Goal: Entertainment & Leisure: Browse casually

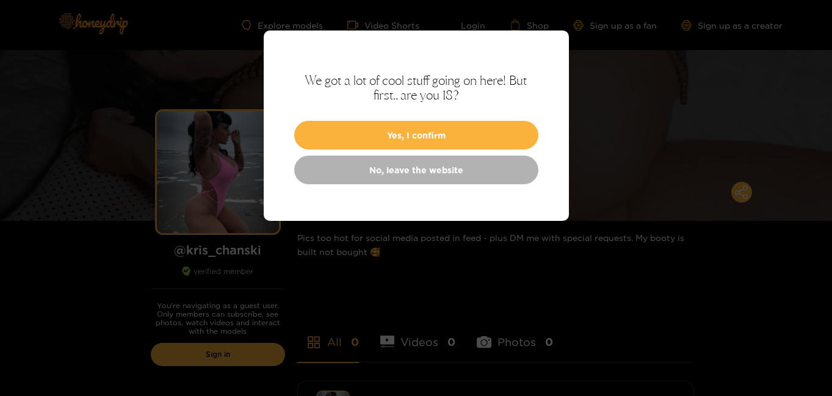
click at [467, 139] on button "Yes, I confirm" at bounding box center [416, 135] width 244 height 29
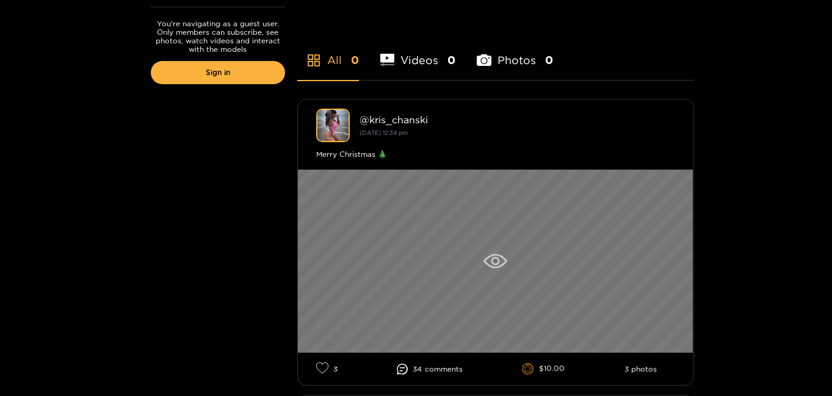
scroll to position [403, 0]
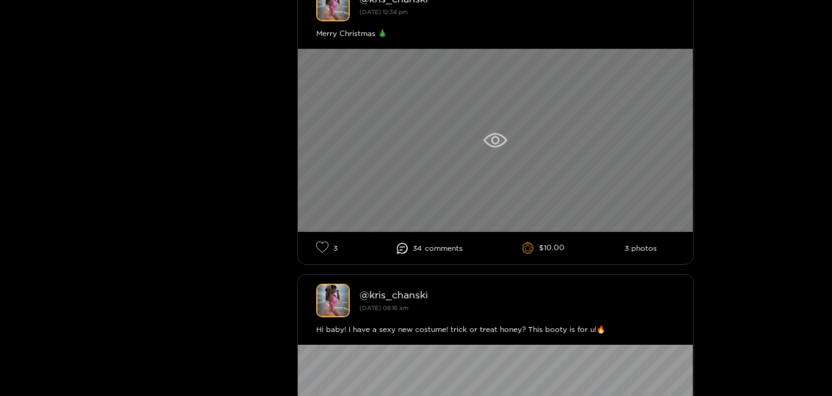
click at [507, 138] on div at bounding box center [496, 140] width 396 height 183
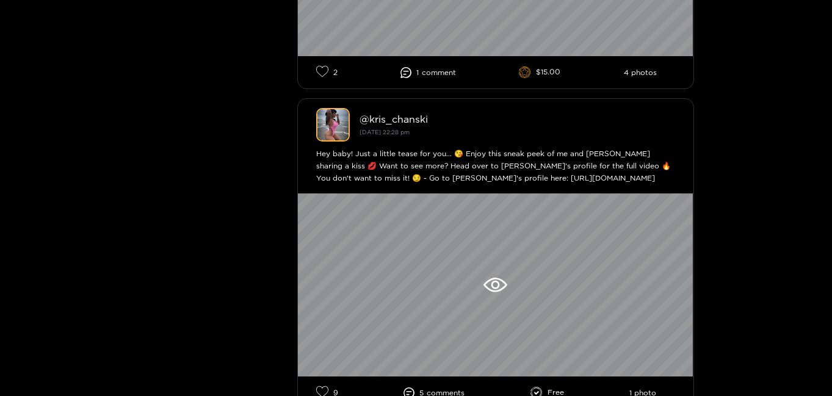
scroll to position [1205, 0]
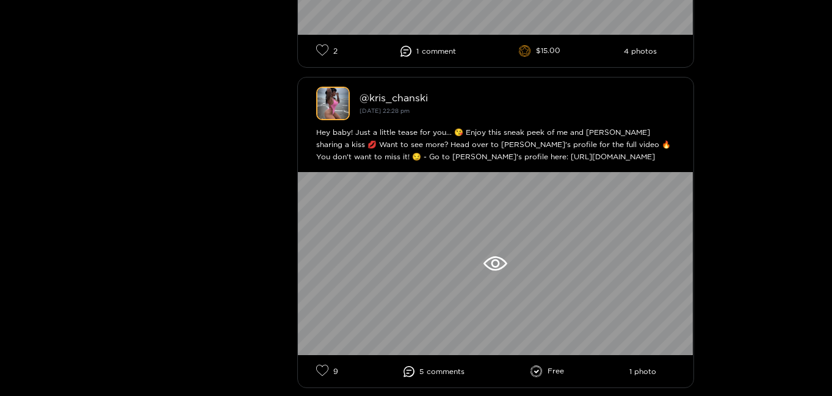
click at [481, 159] on div "Hey baby! Just a little tease for you... 😘 Enjoy this sneak peek of me and Lily…" at bounding box center [495, 144] width 359 height 37
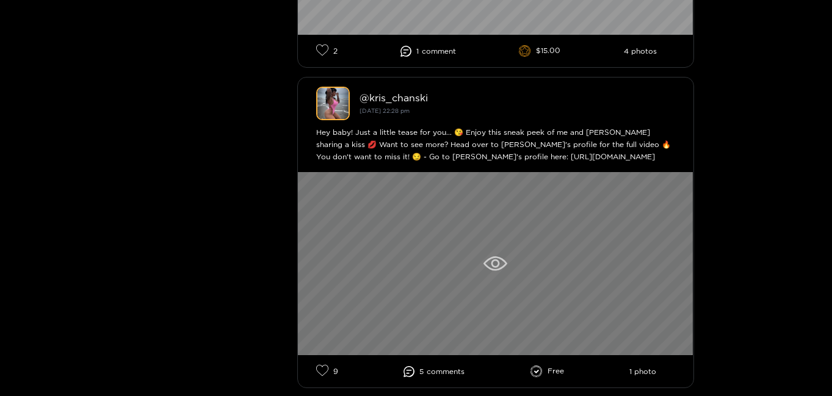
click at [498, 205] on div at bounding box center [496, 263] width 396 height 183
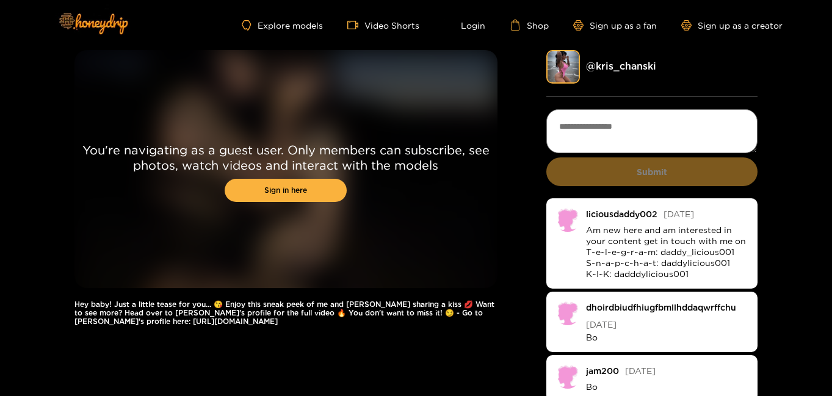
click at [188, 324] on h1 "Hey baby! Just a little tease for you... 😘 Enjoy this sneak peek of me and Lily…" at bounding box center [285, 313] width 423 height 26
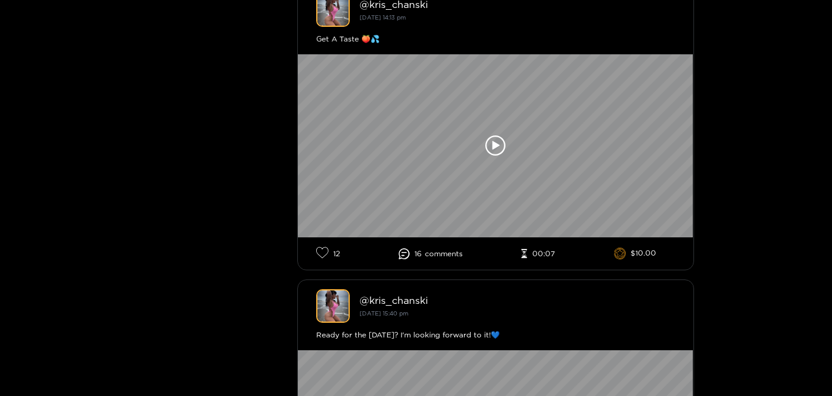
scroll to position [2516, 0]
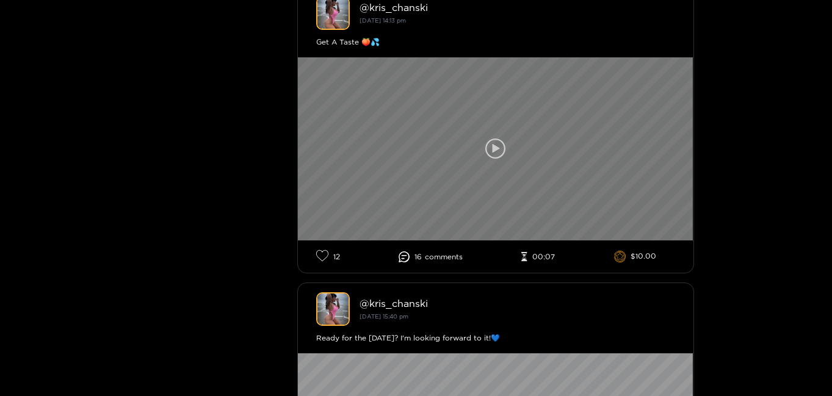
click at [522, 148] on div at bounding box center [496, 148] width 396 height 183
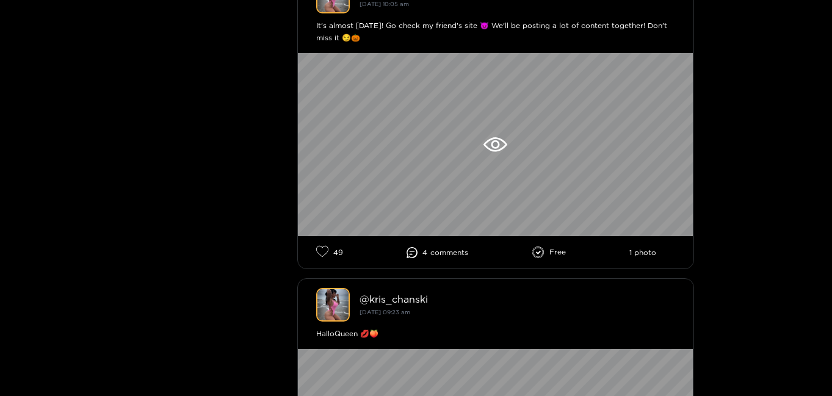
scroll to position [6701, 0]
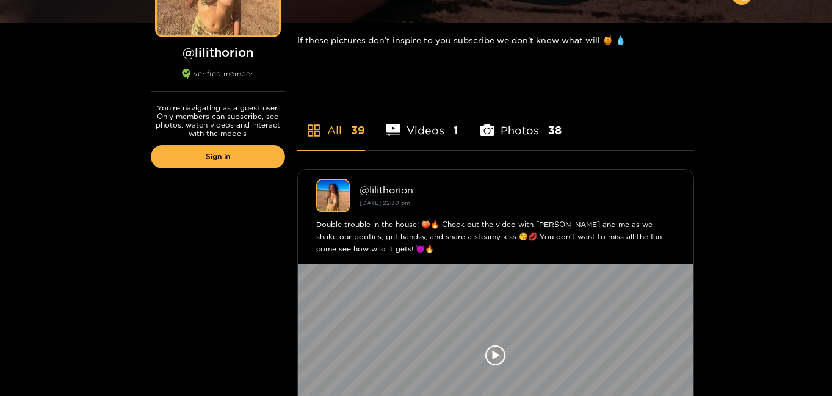
scroll to position [198, 0]
